Goal: Information Seeking & Learning: Learn about a topic

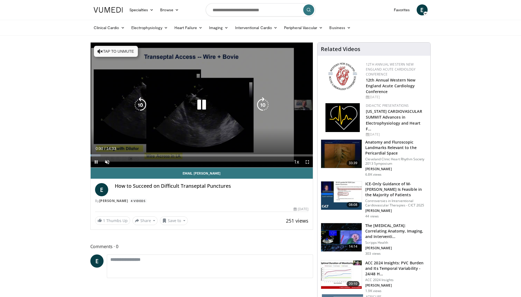
click at [101, 50] on icon "Video Player" at bounding box center [99, 51] width 5 height 5
click at [257, 103] on icon "Video Player" at bounding box center [262, 104] width 15 height 15
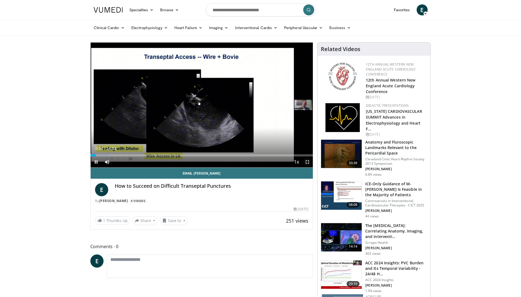
click at [308, 161] on span "Video Player" at bounding box center [307, 161] width 11 height 11
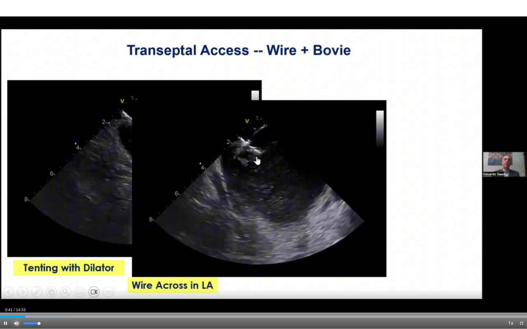
click at [15, 297] on span "Video Player" at bounding box center [16, 323] width 11 height 11
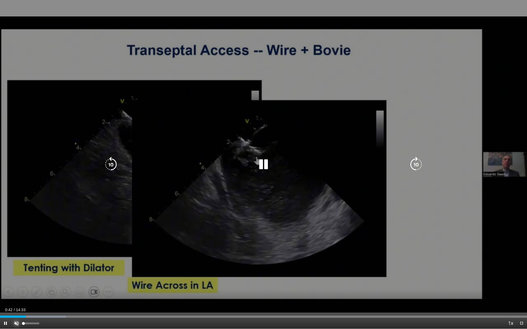
click at [15, 297] on span "Video Player" at bounding box center [16, 323] width 11 height 11
click at [398, 166] on div "Video Player" at bounding box center [263, 164] width 316 height 11
click at [507, 164] on div "10 seconds Tap to unmute" at bounding box center [263, 164] width 527 height 329
drag, startPoint x: 507, startPoint y: 164, endPoint x: 267, endPoint y: 169, distance: 240.3
click at [267, 169] on icon "Video Player" at bounding box center [263, 164] width 15 height 15
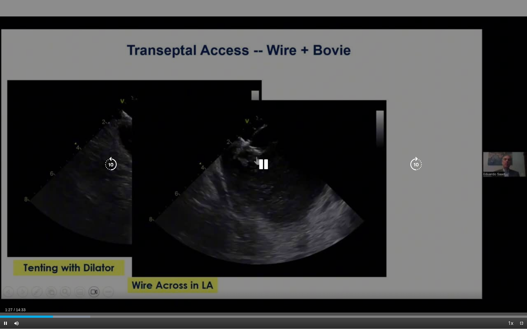
click at [416, 163] on icon "Video Player" at bounding box center [416, 164] width 15 height 15
click at [416, 161] on icon "Video Player" at bounding box center [416, 164] width 15 height 15
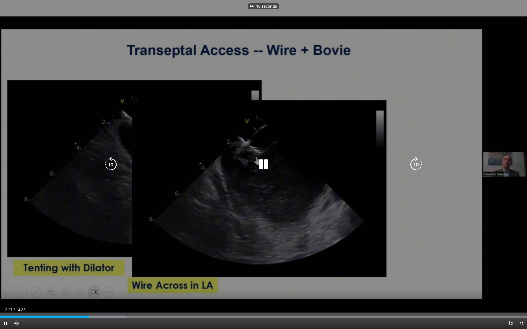
click at [416, 161] on icon "Video Player" at bounding box center [416, 164] width 15 height 15
click at [415, 164] on icon "Video Player" at bounding box center [416, 164] width 15 height 15
click at [422, 160] on icon "Video Player" at bounding box center [416, 164] width 15 height 15
click at [416, 160] on icon "Video Player" at bounding box center [416, 164] width 15 height 15
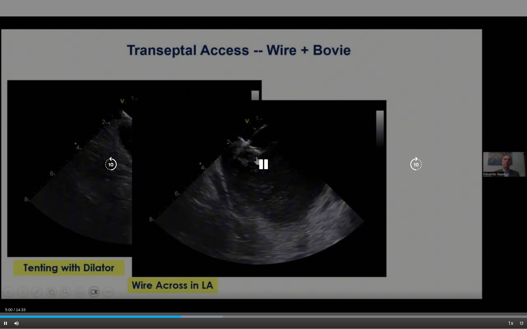
click at [418, 165] on icon "Video Player" at bounding box center [416, 164] width 15 height 15
click at [416, 166] on icon "Video Player" at bounding box center [416, 164] width 15 height 15
click at [414, 164] on icon "Video Player" at bounding box center [416, 164] width 15 height 15
click at [417, 163] on icon "Video Player" at bounding box center [416, 164] width 15 height 15
click at [415, 164] on icon "Video Player" at bounding box center [416, 164] width 15 height 15
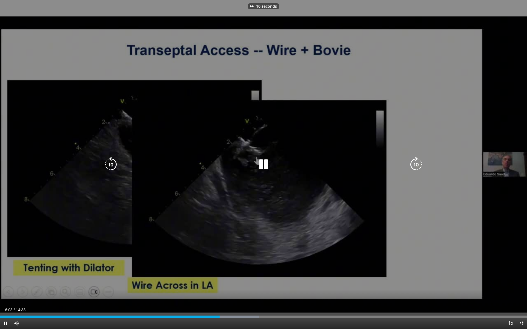
click at [415, 166] on icon "Video Player" at bounding box center [416, 164] width 15 height 15
click at [415, 164] on icon "Video Player" at bounding box center [416, 164] width 15 height 15
click at [405, 171] on div "30 seconds Tap to unmute" at bounding box center [263, 164] width 527 height 329
click at [413, 167] on icon "Video Player" at bounding box center [416, 164] width 15 height 15
click at [415, 165] on icon "Video Player" at bounding box center [416, 164] width 15 height 15
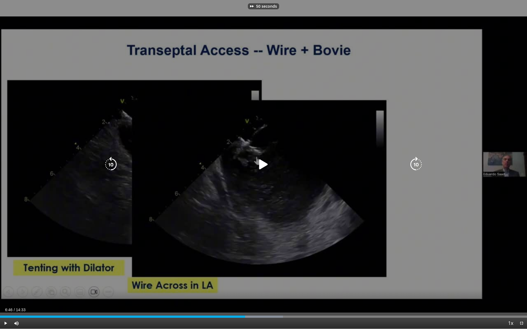
click at [415, 165] on icon "Video Player" at bounding box center [416, 164] width 15 height 15
click at [416, 165] on icon "Video Player" at bounding box center [416, 164] width 15 height 15
click at [417, 164] on icon "Video Player" at bounding box center [416, 164] width 15 height 15
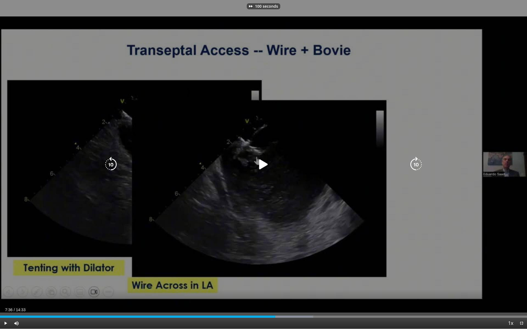
click at [416, 164] on icon "Video Player" at bounding box center [416, 164] width 15 height 15
drag, startPoint x: 276, startPoint y: 176, endPoint x: 272, endPoint y: 173, distance: 4.9
click at [276, 175] on div "110 seconds Tap to unmute" at bounding box center [263, 164] width 527 height 329
click at [266, 167] on icon "Video Player" at bounding box center [263, 164] width 15 height 15
drag, startPoint x: 262, startPoint y: 165, endPoint x: 276, endPoint y: 167, distance: 13.9
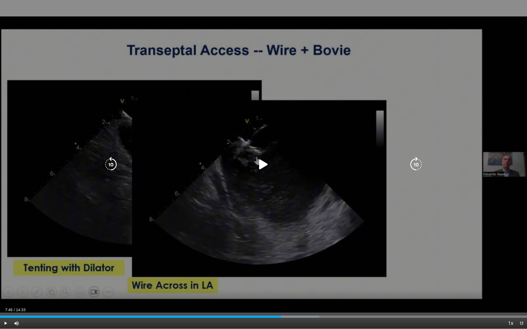
click at [264, 165] on icon "Video Player" at bounding box center [263, 164] width 15 height 15
click at [416, 164] on icon "Video Player" at bounding box center [416, 164] width 15 height 15
click at [421, 167] on icon "Video Player" at bounding box center [416, 164] width 15 height 15
click at [416, 166] on icon "Video Player" at bounding box center [416, 164] width 15 height 15
click at [415, 164] on icon "Video Player" at bounding box center [416, 164] width 15 height 15
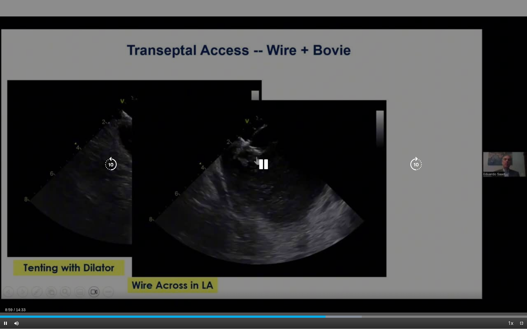
click at [418, 164] on icon "Video Player" at bounding box center [416, 164] width 15 height 15
click at [415, 164] on icon "Video Player" at bounding box center [416, 164] width 15 height 15
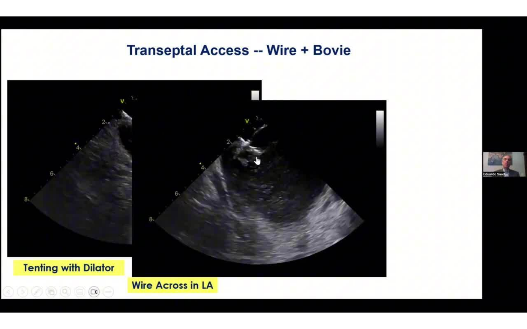
click at [415, 165] on div "10 seconds Tap to unmute" at bounding box center [263, 164] width 527 height 329
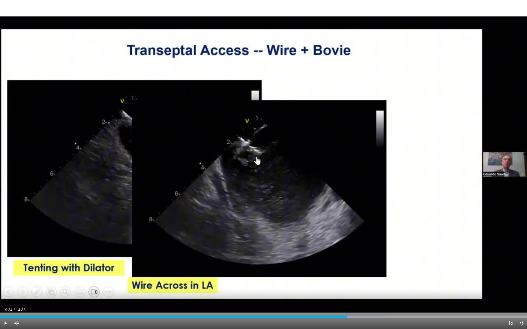
click at [415, 165] on div "10 seconds Tap to unmute" at bounding box center [263, 164] width 527 height 329
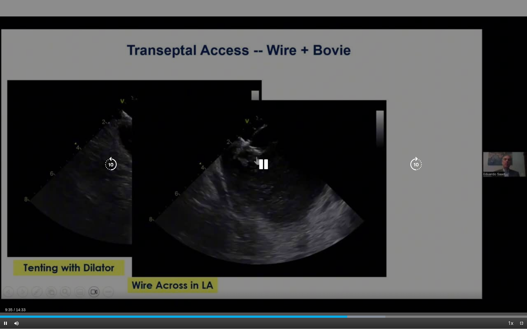
click at [414, 167] on icon "Video Player" at bounding box center [416, 164] width 15 height 15
click at [415, 163] on icon "Video Player" at bounding box center [416, 164] width 15 height 15
click at [414, 165] on icon "Video Player" at bounding box center [416, 164] width 15 height 15
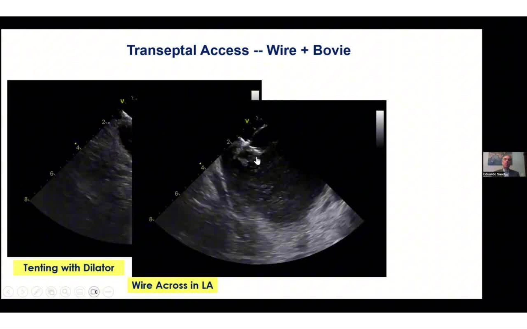
click at [414, 165] on div "20 seconds Tap to unmute" at bounding box center [263, 164] width 527 height 329
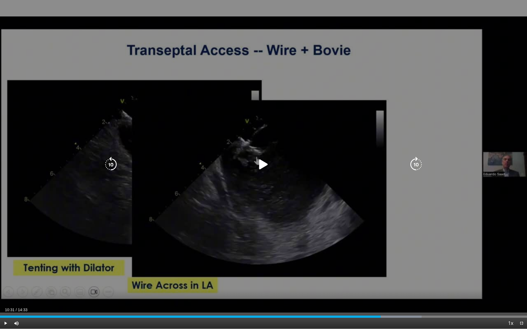
click at [415, 164] on icon "Video Player" at bounding box center [416, 164] width 15 height 15
click at [415, 165] on icon "Video Player" at bounding box center [416, 164] width 15 height 15
click at [416, 166] on icon "Video Player" at bounding box center [416, 164] width 15 height 15
click at [415, 166] on icon "Video Player" at bounding box center [416, 164] width 15 height 15
click at [414, 167] on icon "Video Player" at bounding box center [416, 164] width 15 height 15
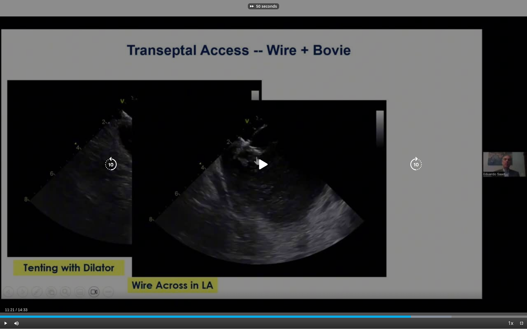
drag, startPoint x: 263, startPoint y: 166, endPoint x: 287, endPoint y: 172, distance: 24.1
click at [264, 166] on icon "Video Player" at bounding box center [263, 164] width 15 height 15
click at [412, 166] on icon "Video Player" at bounding box center [416, 164] width 15 height 15
click at [413, 166] on icon "Video Player" at bounding box center [416, 164] width 15 height 15
click at [418, 162] on icon "Video Player" at bounding box center [416, 164] width 15 height 15
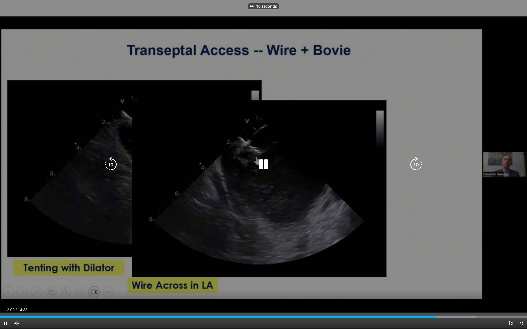
click at [418, 162] on icon "Video Player" at bounding box center [416, 164] width 15 height 15
click at [417, 161] on icon "Video Player" at bounding box center [416, 164] width 15 height 15
click at [410, 167] on icon "Video Player" at bounding box center [416, 164] width 15 height 15
click at [414, 164] on icon "Video Player" at bounding box center [416, 164] width 15 height 15
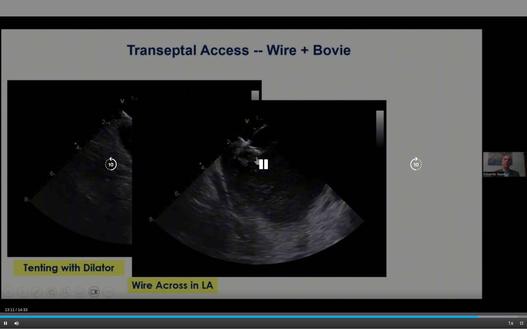
click at [414, 166] on icon "Video Player" at bounding box center [416, 164] width 15 height 15
click at [111, 167] on icon "Video Player" at bounding box center [110, 164] width 15 height 15
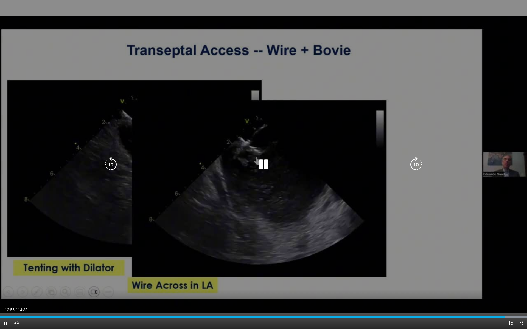
click at [188, 215] on div "10 seconds Tap to unmute" at bounding box center [263, 164] width 527 height 329
click at [111, 160] on icon "Video Player" at bounding box center [110, 164] width 15 height 15
click at [111, 164] on icon "Video Player" at bounding box center [110, 164] width 15 height 15
click at [261, 167] on icon "Video Player" at bounding box center [263, 164] width 15 height 15
click at [410, 167] on icon "Video Player" at bounding box center [416, 164] width 15 height 15
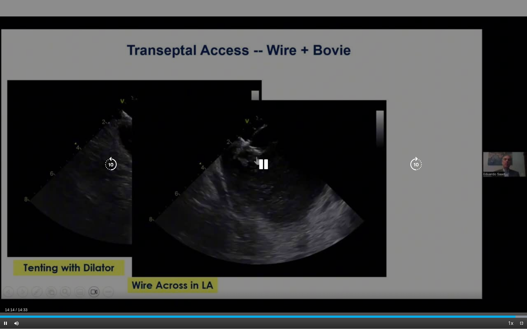
click at [416, 170] on icon "Video Player" at bounding box center [416, 164] width 15 height 15
click at [413, 163] on icon "Video Player" at bounding box center [416, 164] width 15 height 15
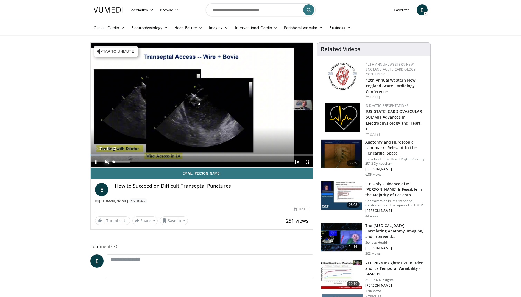
click at [105, 161] on span "Video Player" at bounding box center [107, 161] width 11 height 11
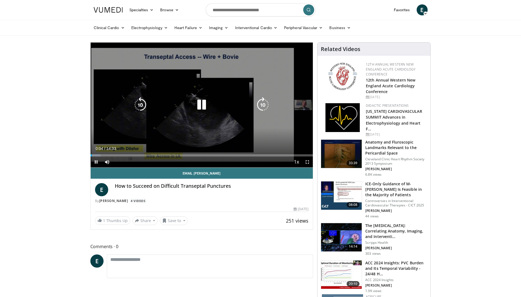
click at [265, 100] on icon "Video Player" at bounding box center [262, 104] width 15 height 15
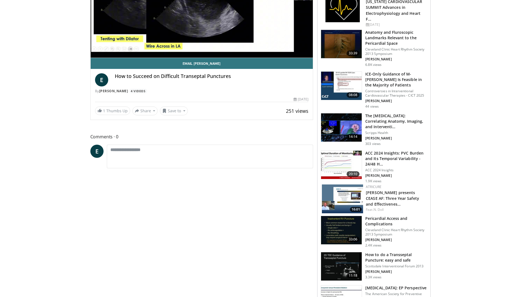
scroll to position [82, 0]
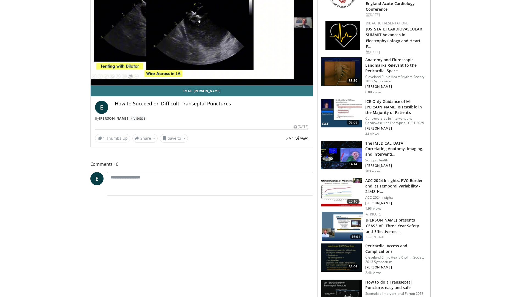
click at [355, 252] on img at bounding box center [341, 258] width 41 height 29
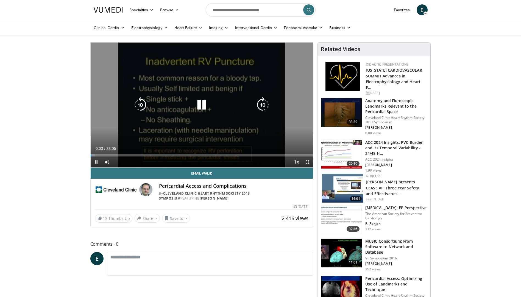
drag, startPoint x: 203, startPoint y: 122, endPoint x: 206, endPoint y: 120, distance: 3.7
click at [204, 121] on div "10 seconds Tap to unmute" at bounding box center [202, 105] width 222 height 125
click at [195, 109] on icon "Video Player" at bounding box center [201, 104] width 15 height 15
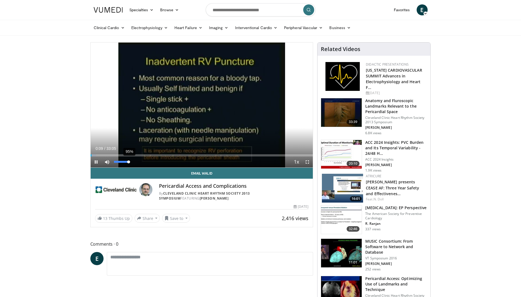
drag, startPoint x: 115, startPoint y: 161, endPoint x: 128, endPoint y: 165, distance: 14.2
click at [128, 165] on div "95%" at bounding box center [121, 161] width 19 height 11
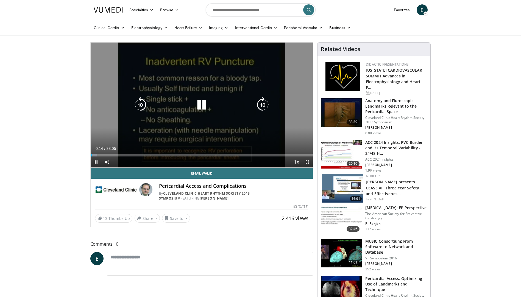
click at [259, 102] on icon "Video Player" at bounding box center [262, 104] width 15 height 15
click at [201, 102] on icon "Video Player" at bounding box center [201, 104] width 15 height 15
click at [202, 106] on icon "Video Player" at bounding box center [201, 104] width 15 height 15
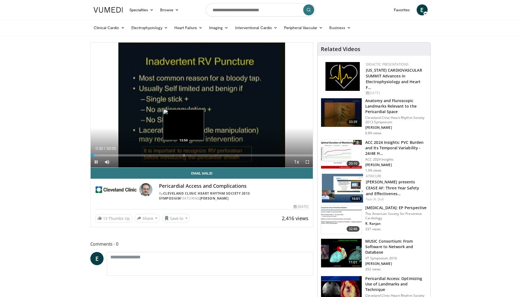
click at [184, 156] on div "Progress Bar" at bounding box center [184, 155] width 1 height 2
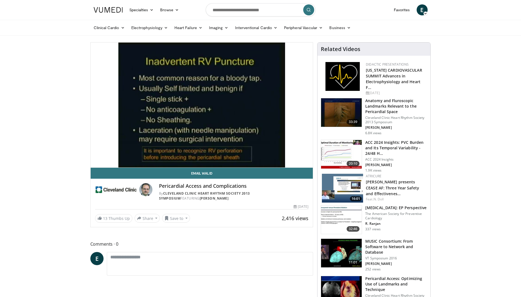
click at [163, 155] on video-js "**********" at bounding box center [202, 105] width 222 height 125
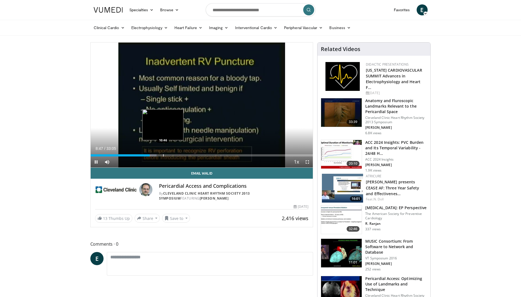
click at [175, 156] on div "Current Time 8:47 / Duration 33:05 Pause Skip Backward Skip Forward Mute 95% Lo…" at bounding box center [202, 161] width 222 height 11
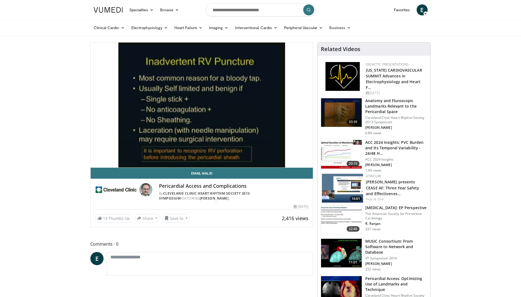
drag, startPoint x: 175, startPoint y: 156, endPoint x: 224, endPoint y: 103, distance: 72.7
click at [224, 103] on div "10 seconds Tap to unmute" at bounding box center [202, 105] width 222 height 125
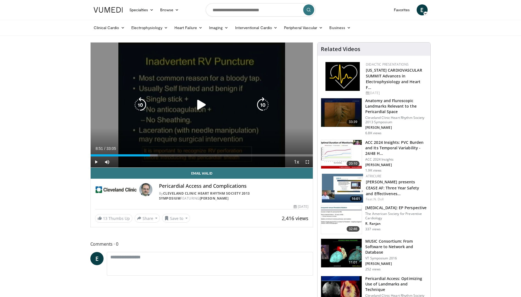
drag, startPoint x: 200, startPoint y: 105, endPoint x: 203, endPoint y: 113, distance: 8.7
click at [200, 105] on icon "Video Player" at bounding box center [201, 104] width 15 height 15
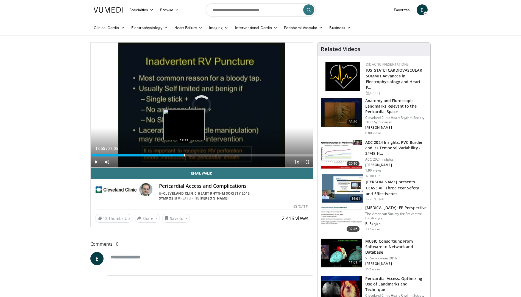
click at [184, 153] on div "Loaded : 30.68% 09:08 13:55" at bounding box center [202, 153] width 222 height 5
